Goal: Navigation & Orientation: Find specific page/section

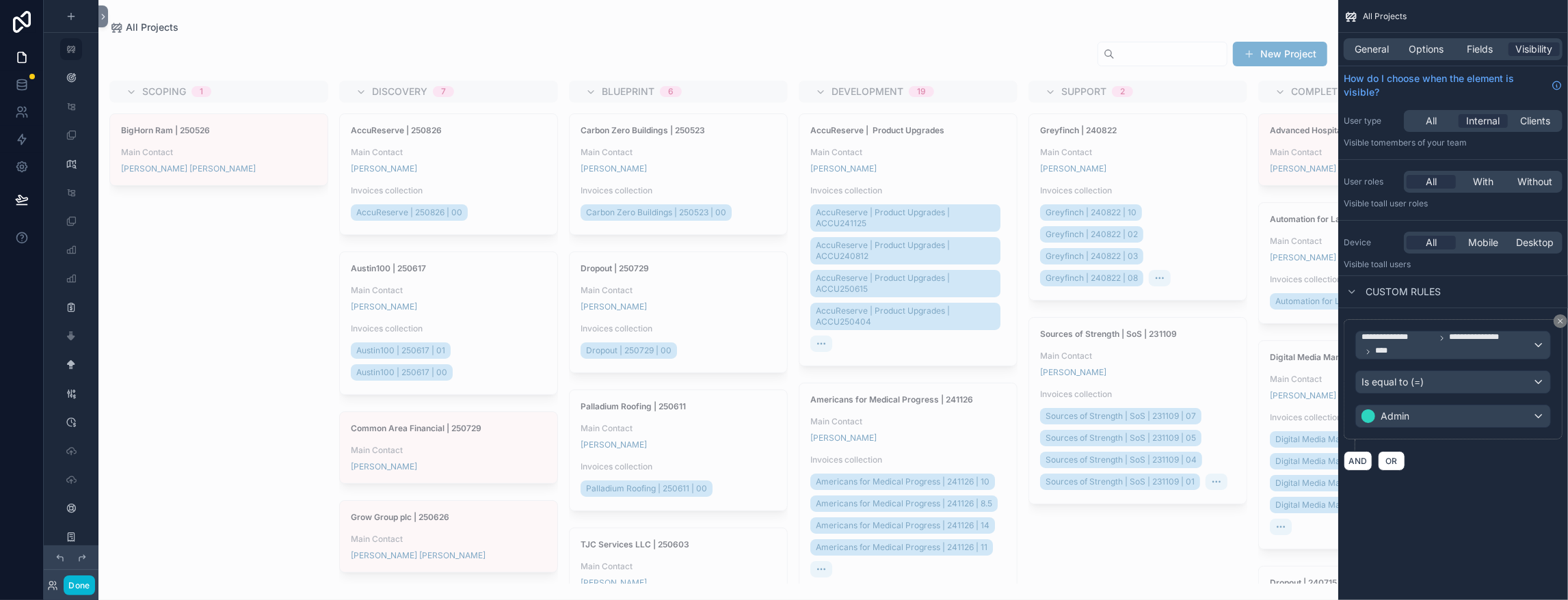
drag, startPoint x: 393, startPoint y: 59, endPoint x: 1300, endPoint y: 72, distance: 907.1
click at [393, 59] on div "scrollable content" at bounding box center [718, 300] width 1240 height 600
click at [1473, 189] on span "With" at bounding box center [1483, 181] width 20 height 14
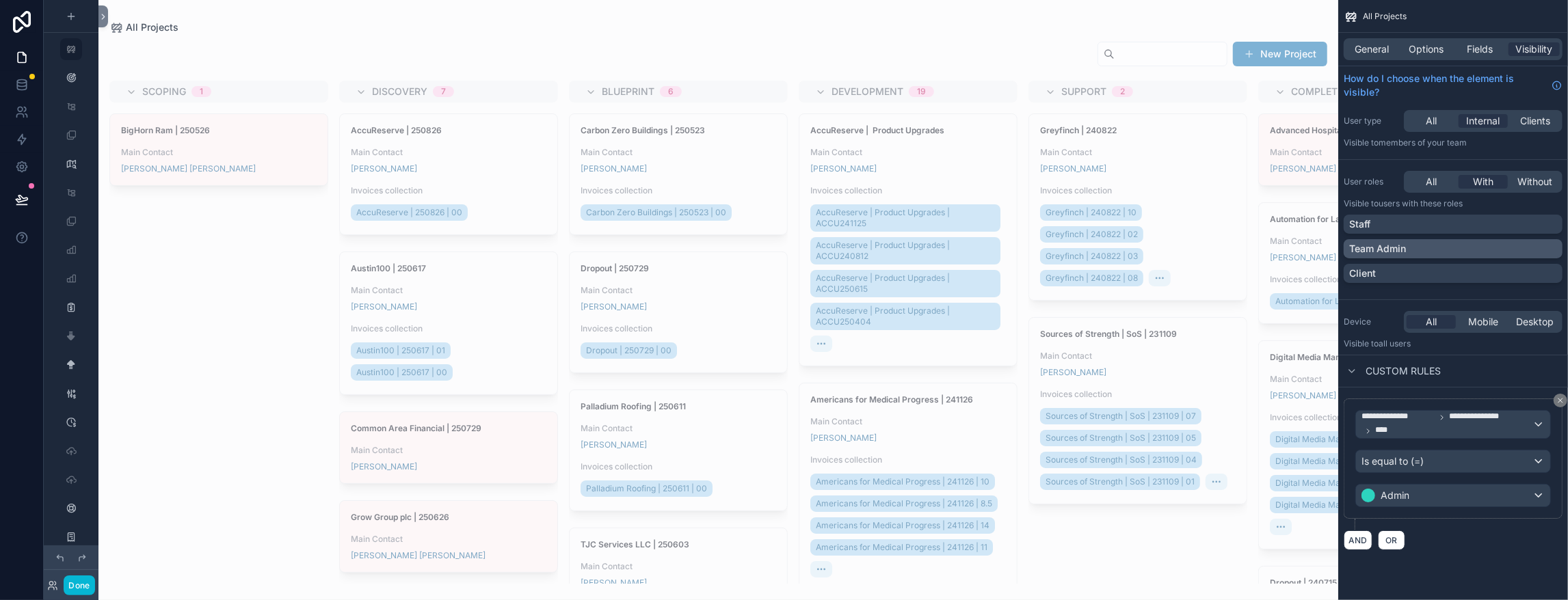
click at [1372, 256] on div "Team Admin" at bounding box center [1453, 249] width 208 height 14
click at [1557, 397] on icon "scrollable content" at bounding box center [1561, 401] width 8 height 8
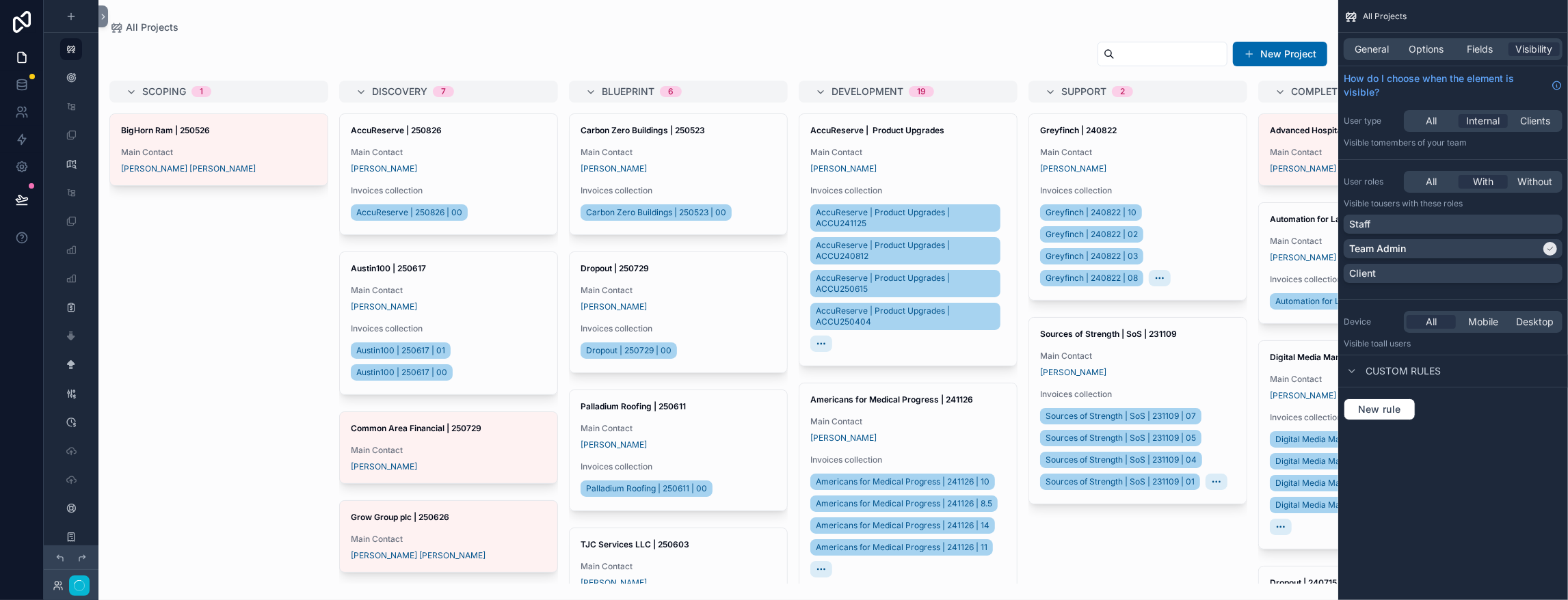
scroll to position [0, 0]
click at [89, 580] on button "Done" at bounding box center [79, 585] width 31 height 20
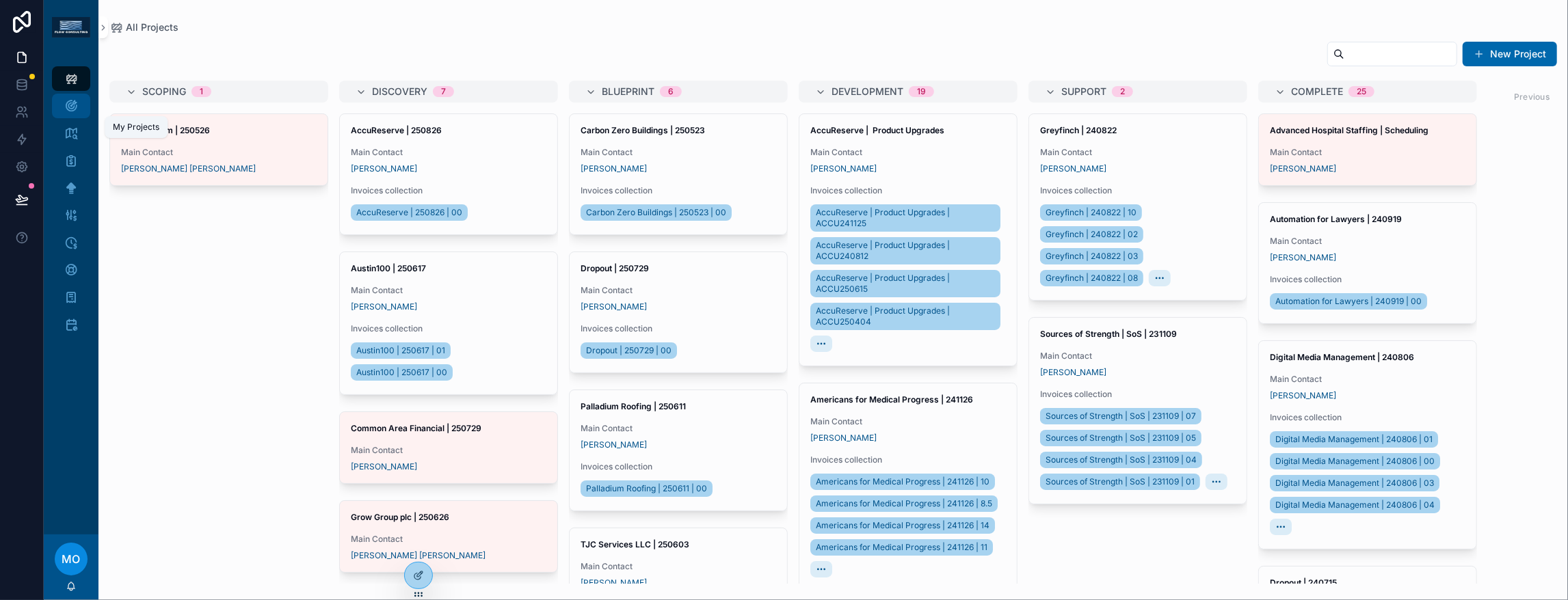
click at [80, 117] on div "My Projects" at bounding box center [71, 106] width 22 height 22
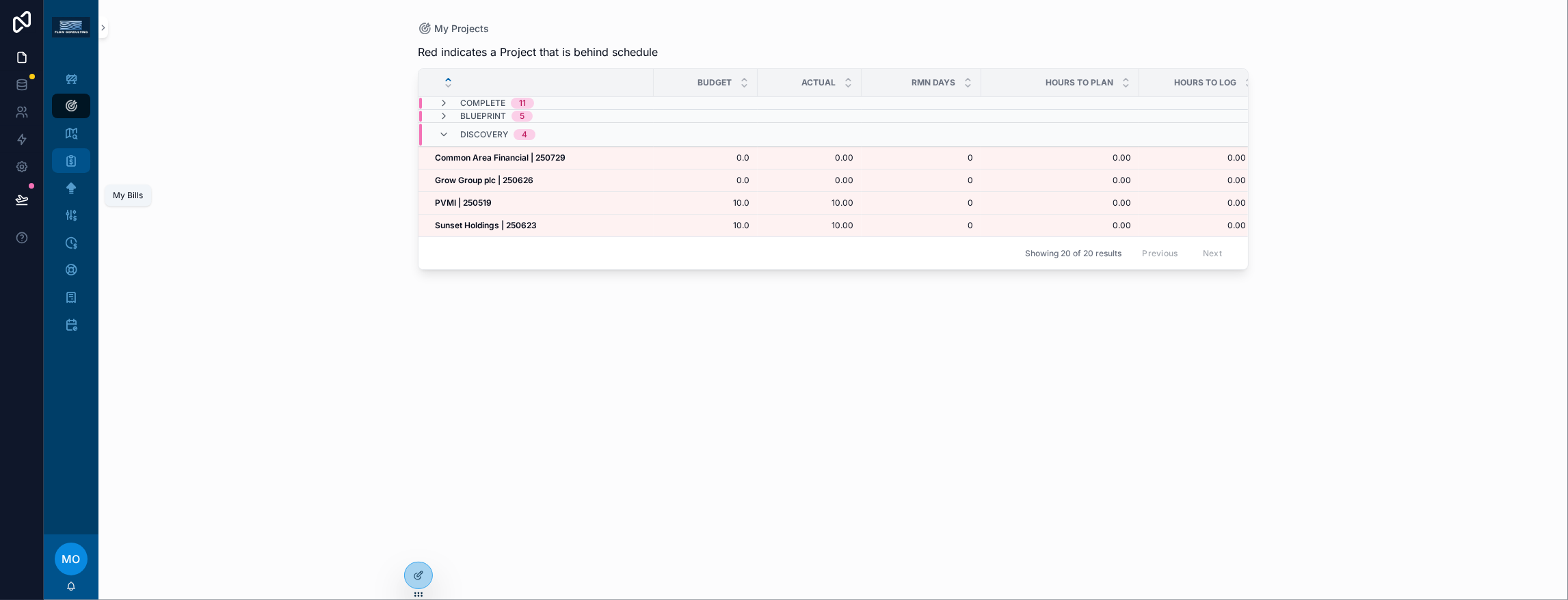
click at [80, 172] on div "My Bills" at bounding box center [71, 160] width 22 height 22
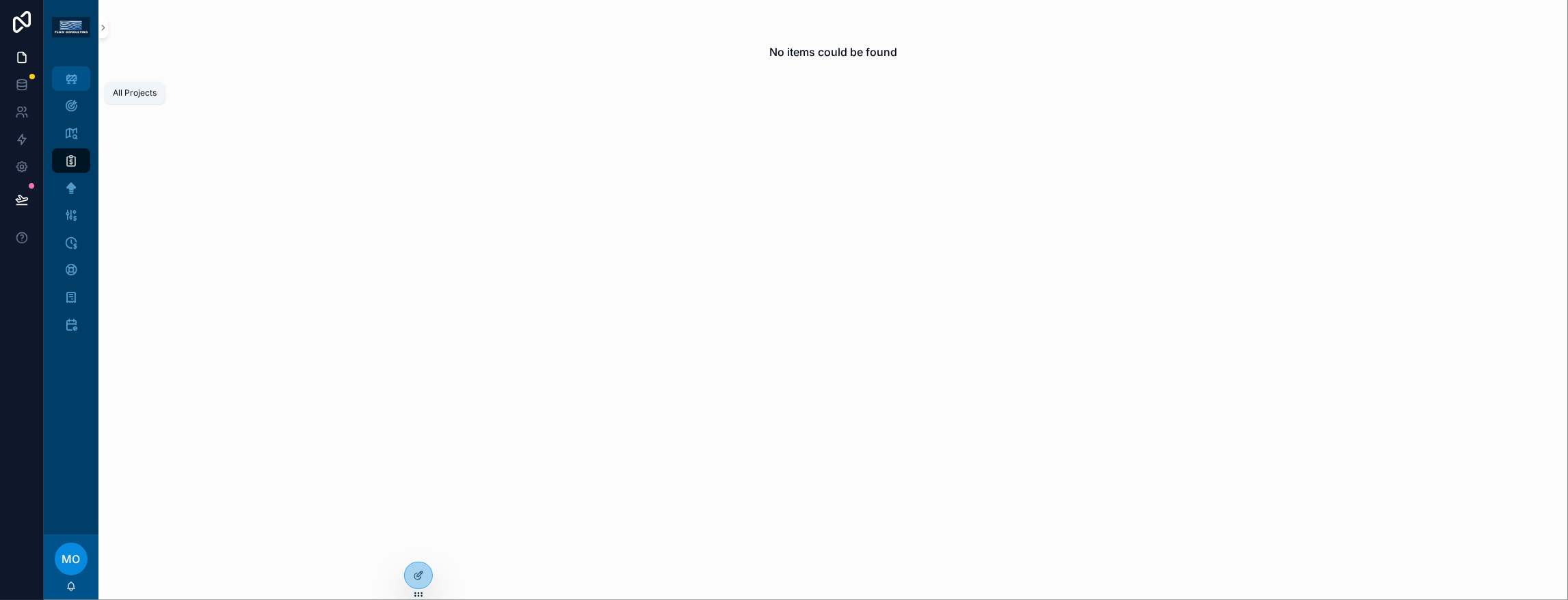
click at [82, 89] on div "All Projects" at bounding box center [71, 78] width 22 height 22
